Goal: Find contact information: Find contact information

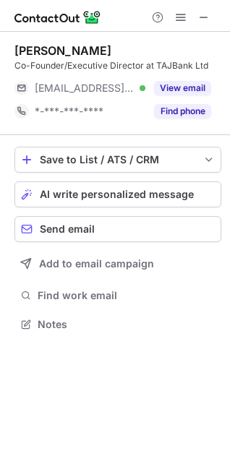
scroll to position [315, 230]
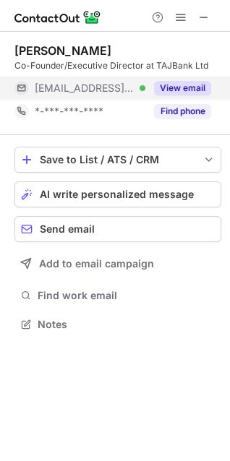
click at [175, 90] on button "View email" at bounding box center [182, 88] width 57 height 14
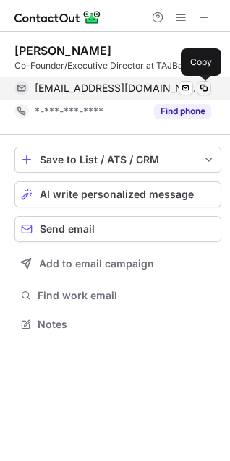
click at [208, 88] on span at bounding box center [204, 88] width 12 height 12
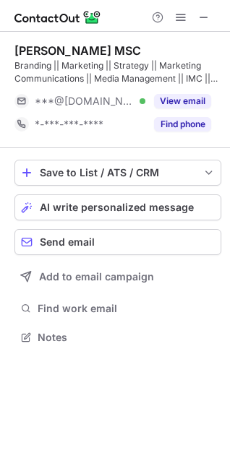
scroll to position [328, 230]
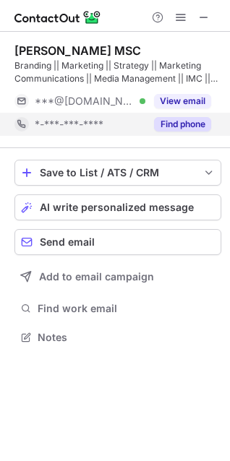
click at [185, 122] on button "Find phone" at bounding box center [182, 124] width 57 height 14
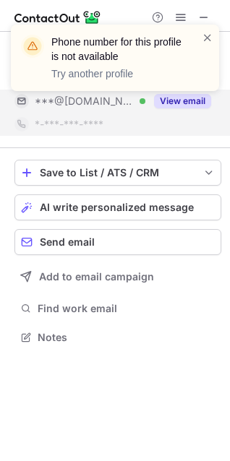
click at [185, 105] on div "Phone number for this profile is not available Try another profile" at bounding box center [114, 63] width 231 height 107
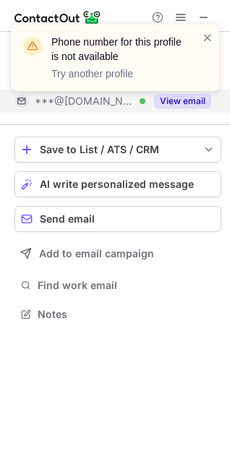
scroll to position [304, 230]
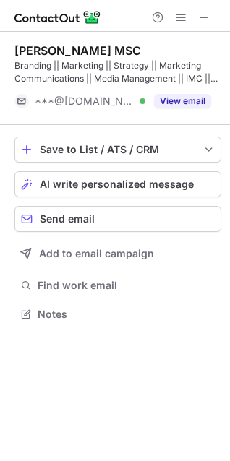
click at [172, 102] on button "View email" at bounding box center [182, 101] width 57 height 14
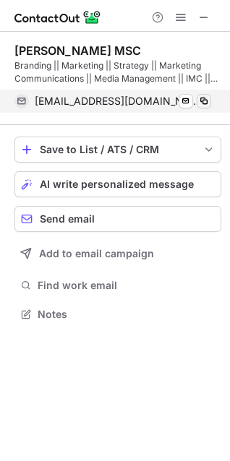
click at [203, 97] on span at bounding box center [204, 101] width 12 height 12
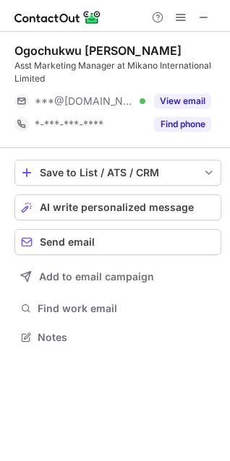
scroll to position [328, 230]
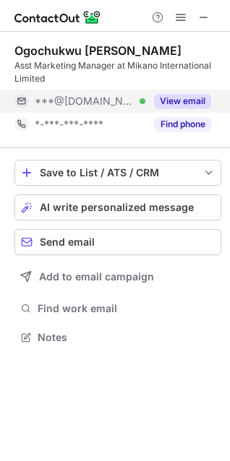
click at [174, 98] on button "View email" at bounding box center [182, 101] width 57 height 14
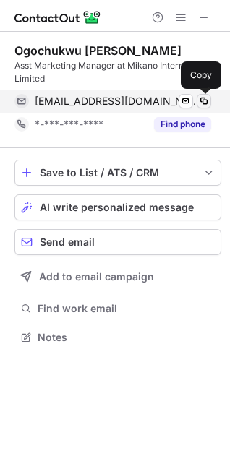
click at [203, 98] on span at bounding box center [204, 101] width 12 height 12
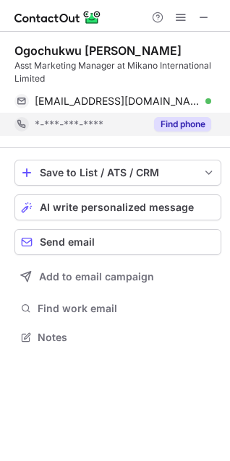
click at [184, 122] on button "Find phone" at bounding box center [182, 124] width 57 height 14
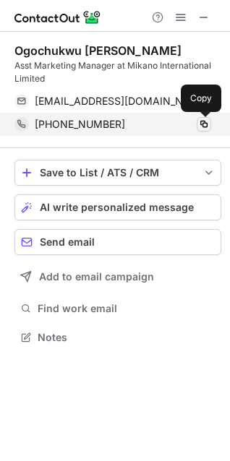
click at [205, 122] on span at bounding box center [204, 125] width 12 height 12
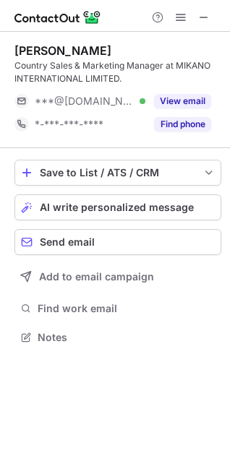
scroll to position [328, 230]
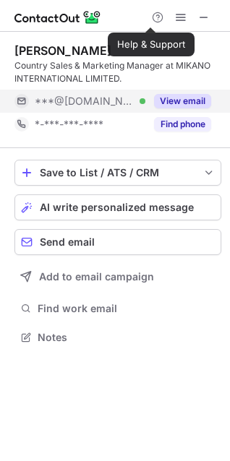
click at [176, 98] on button "View email" at bounding box center [182, 101] width 57 height 14
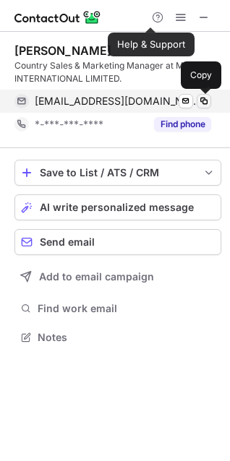
click at [204, 99] on span at bounding box center [204, 101] width 12 height 12
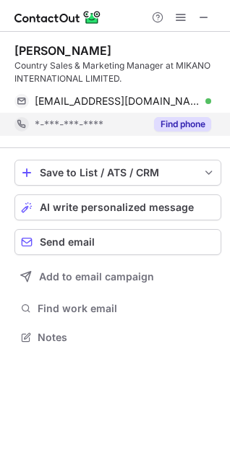
click at [186, 123] on button "Find phone" at bounding box center [182, 124] width 57 height 14
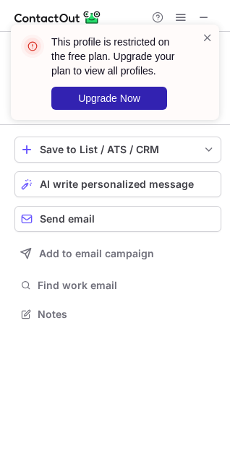
scroll to position [304, 230]
click at [211, 30] on div "This profile is restricted on the free plan. Upgrade your plan to view all prof…" at bounding box center [115, 72] width 208 height 95
click at [208, 38] on span at bounding box center [208, 37] width 12 height 14
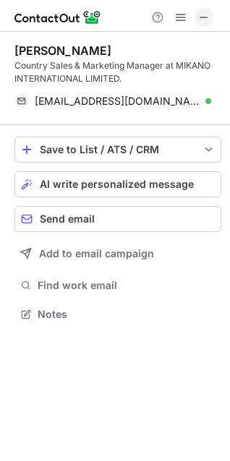
click at [205, 16] on span at bounding box center [204, 18] width 12 height 12
